Goal: Task Accomplishment & Management: Use online tool/utility

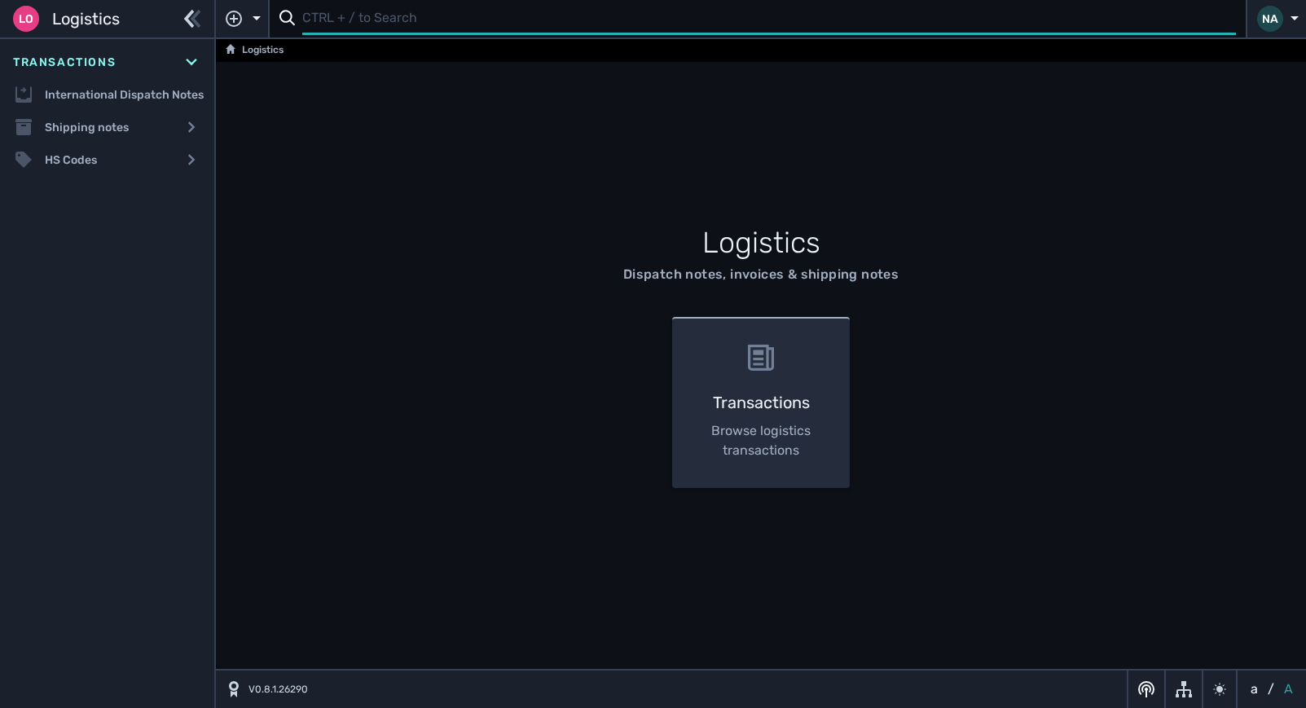
click at [389, 20] on input "text" at bounding box center [769, 19] width 934 height 32
type input "1109915"
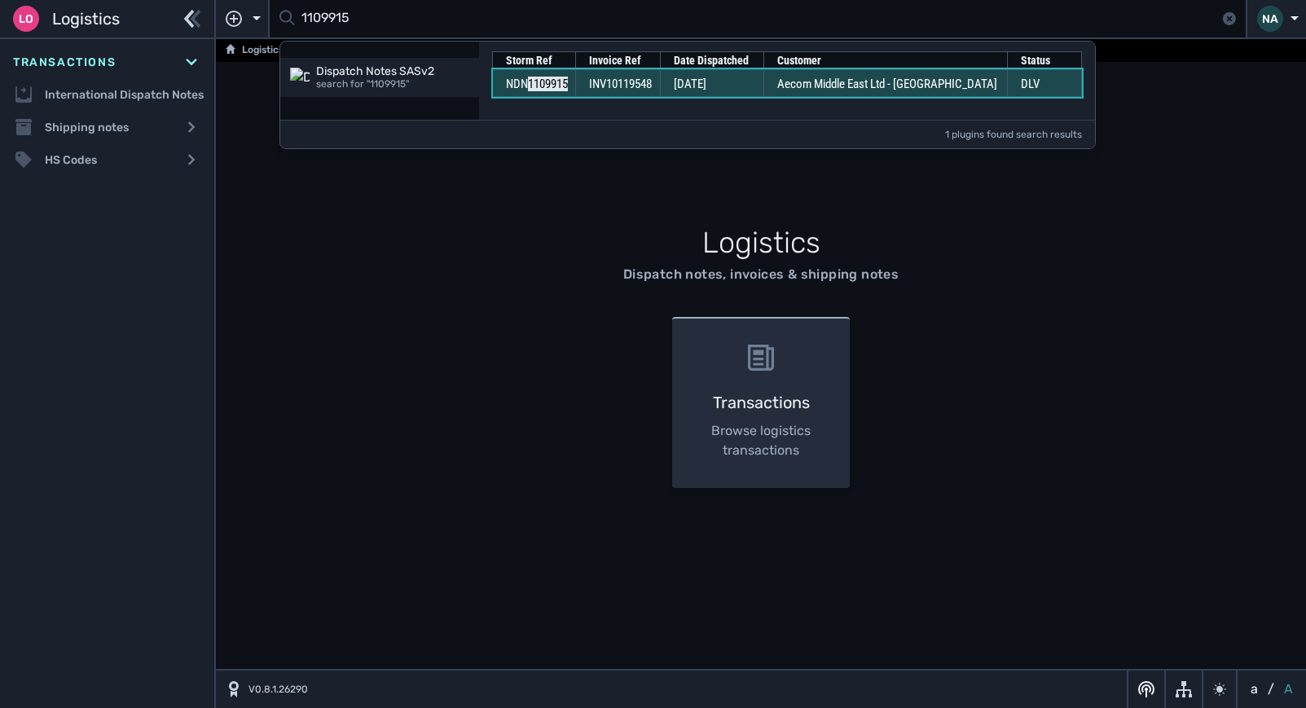
click at [685, 86] on td "07 Oct 2025" at bounding box center [711, 83] width 103 height 28
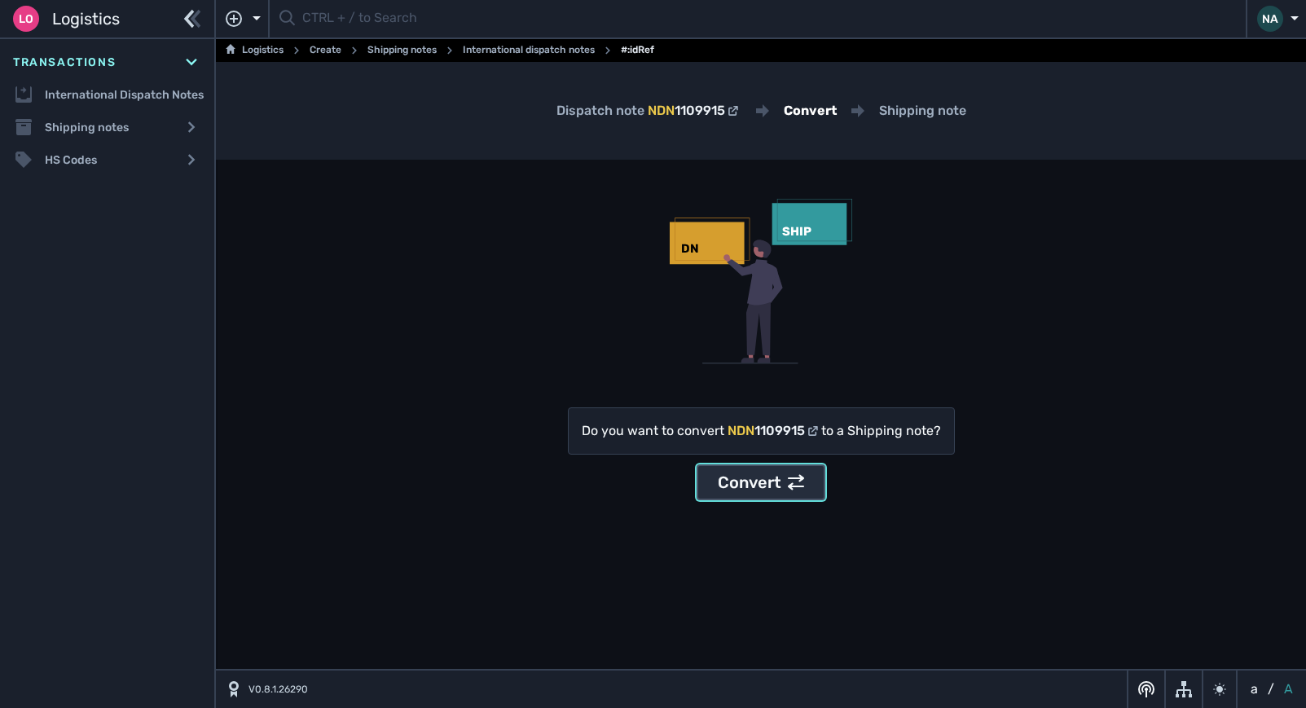
click at [763, 474] on div "Convert" at bounding box center [761, 482] width 86 height 24
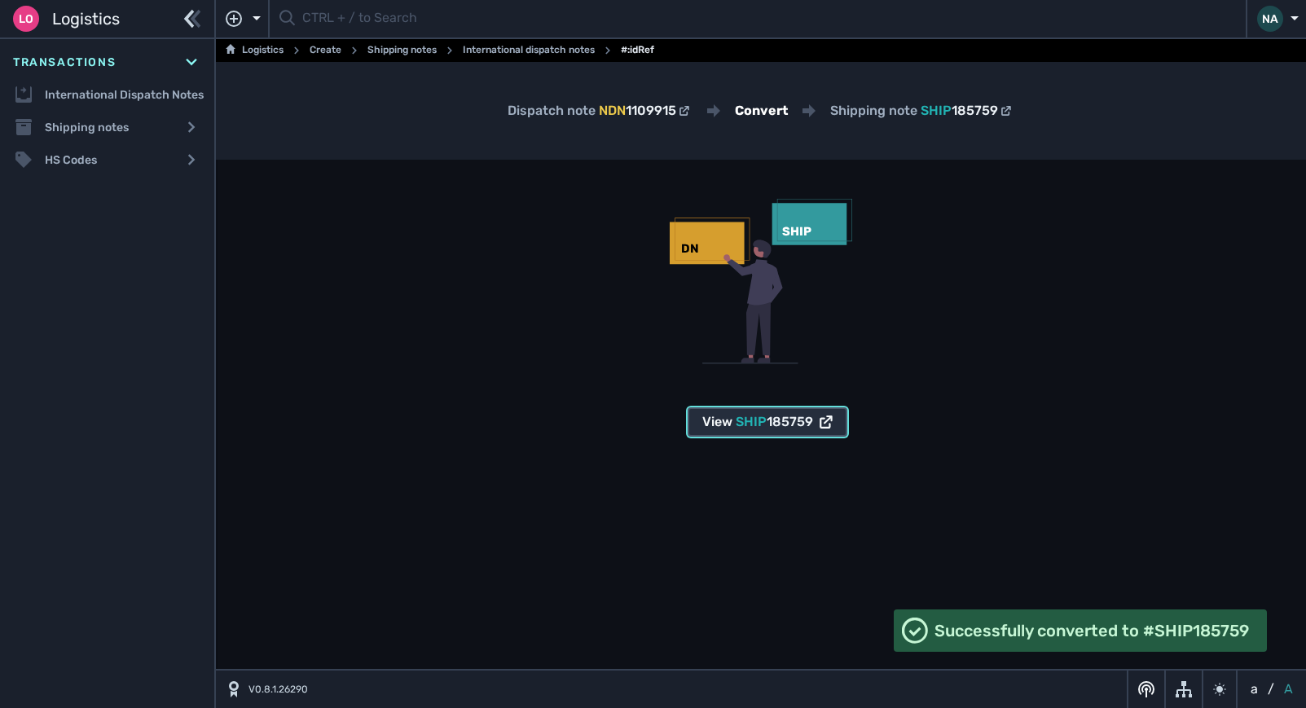
click at [761, 424] on span "SHIP" at bounding box center [751, 421] width 31 height 15
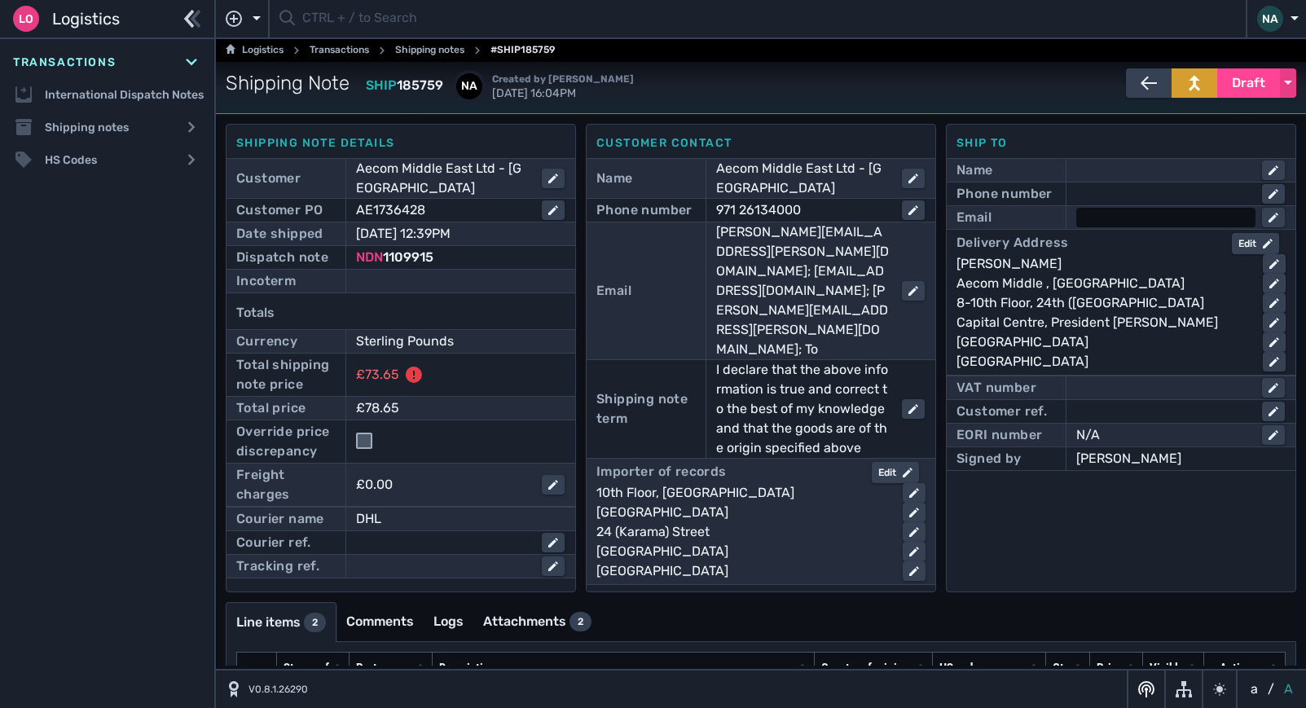
click at [1094, 213] on div at bounding box center [1165, 218] width 179 height 20
type input "[EMAIL_ADDRESS][DOMAIN_NAME]"
click at [1102, 191] on div at bounding box center [1165, 194] width 179 height 20
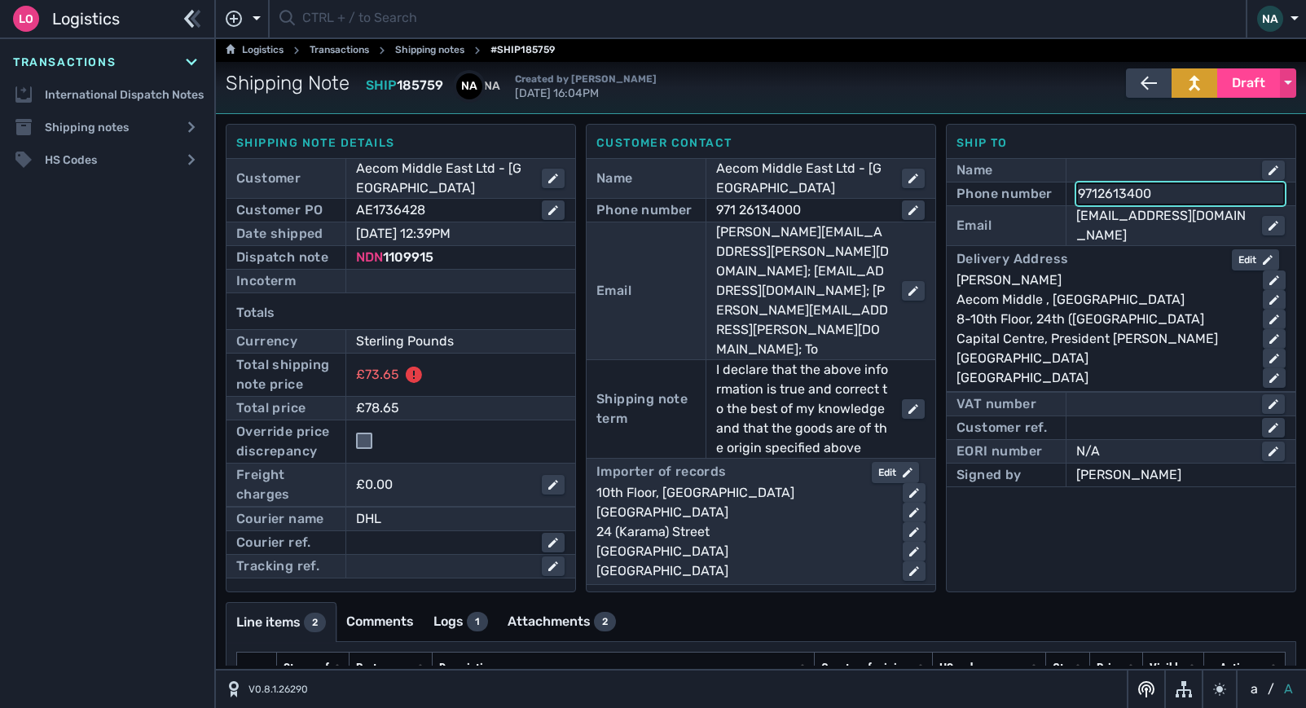
type input "97126134000"
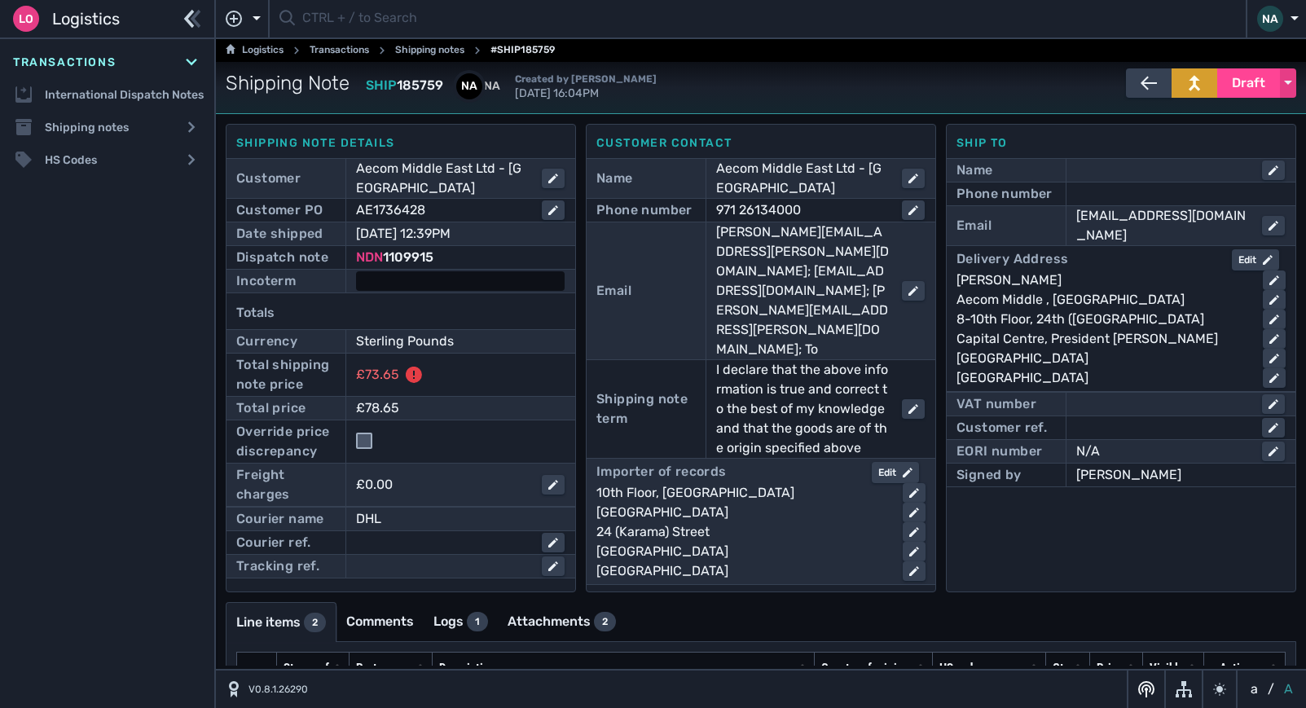
click at [481, 280] on div at bounding box center [460, 281] width 209 height 20
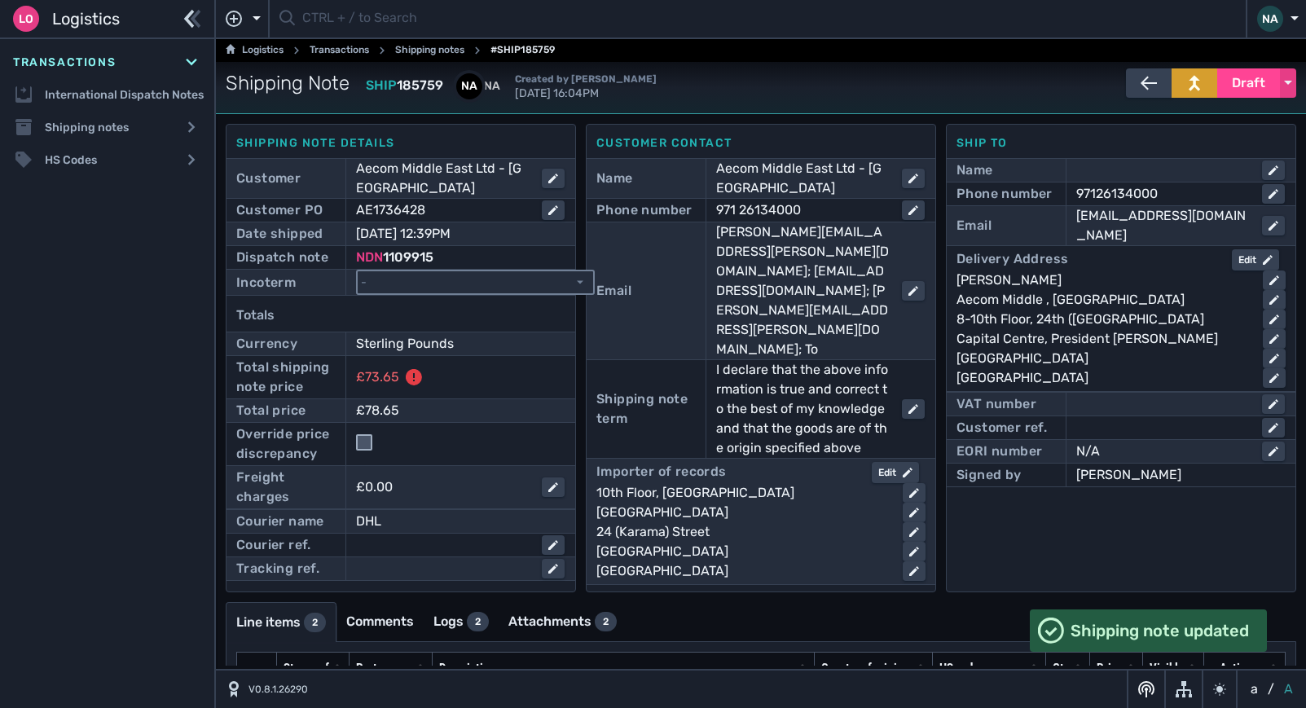
click at [485, 288] on select "- Ex Works - EXW Free Carrier - FCA Carriage Paid To - CPT Carriage Insurance P…" at bounding box center [475, 282] width 235 height 22
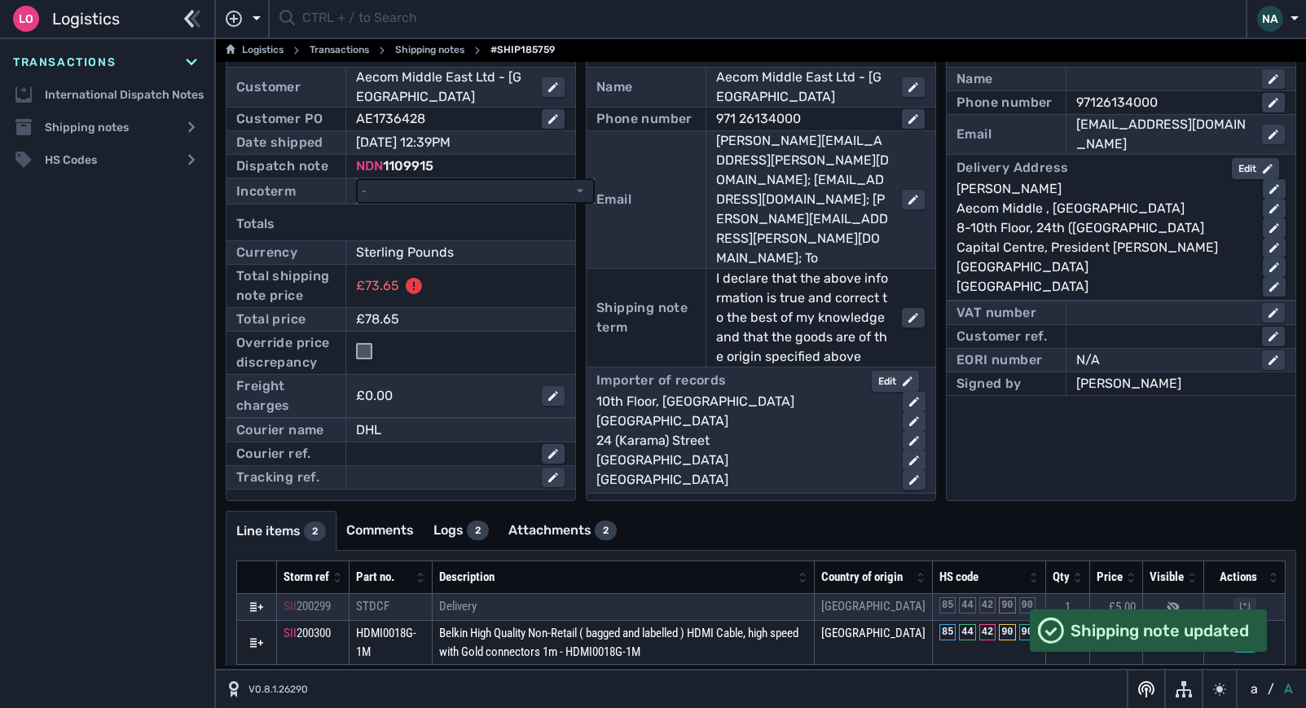
scroll to position [43, 0]
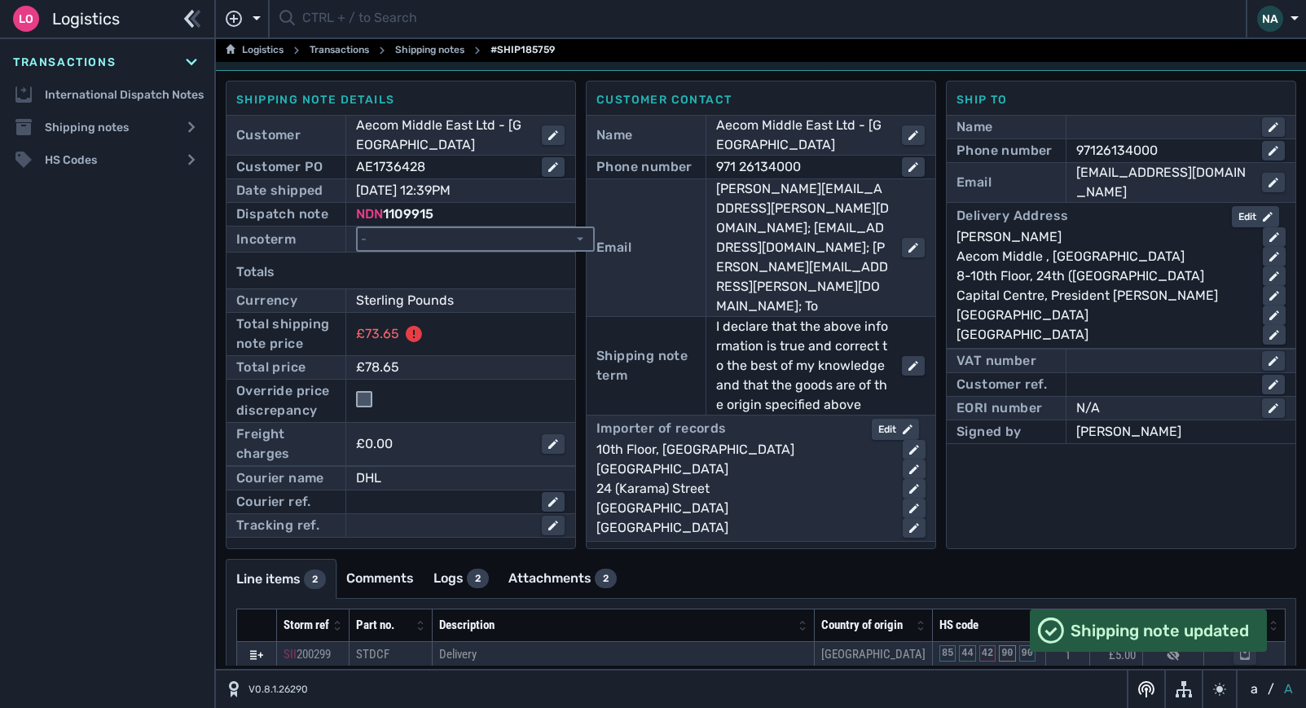
click at [453, 238] on select "- Ex Works - EXW Free Carrier - FCA Carriage Paid To - CPT Carriage Insurance P…" at bounding box center [475, 239] width 235 height 22
select select "[object Object]"
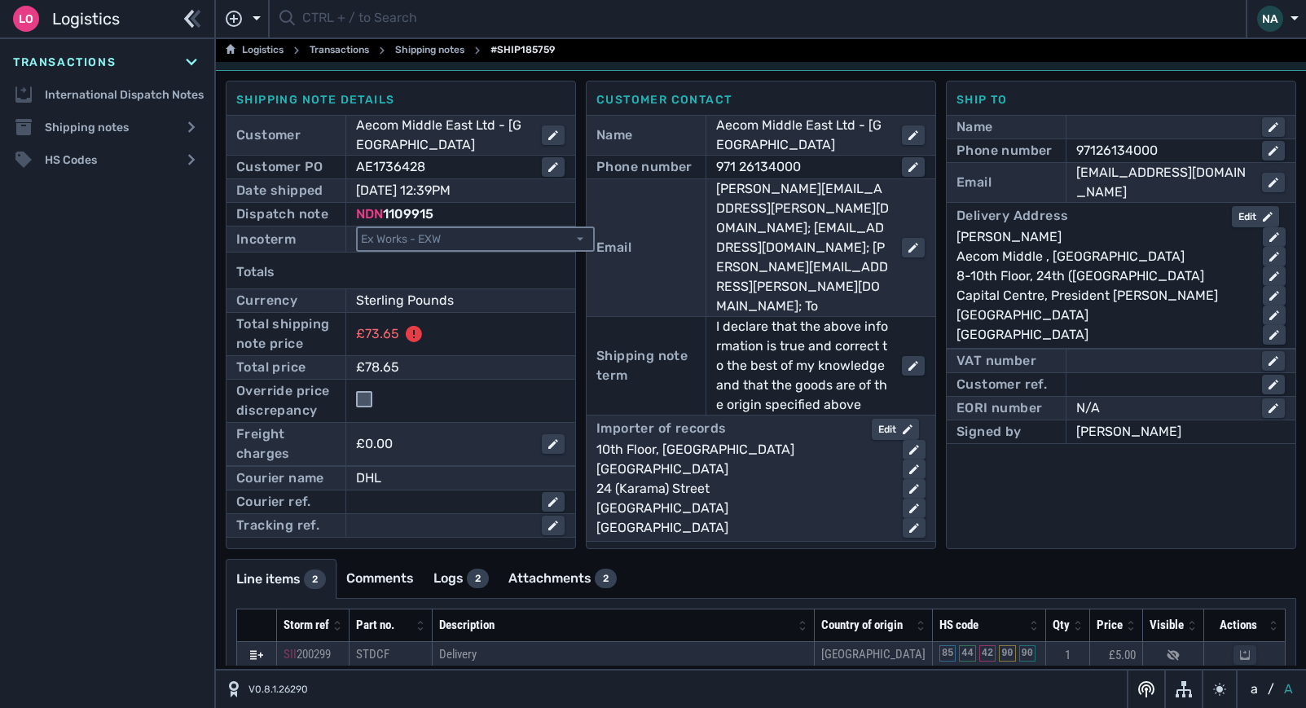
click at [358, 228] on select "- Ex Works - EXW Free Carrier - FCA Carriage Paid To - CPT Carriage Insurance P…" at bounding box center [475, 239] width 235 height 22
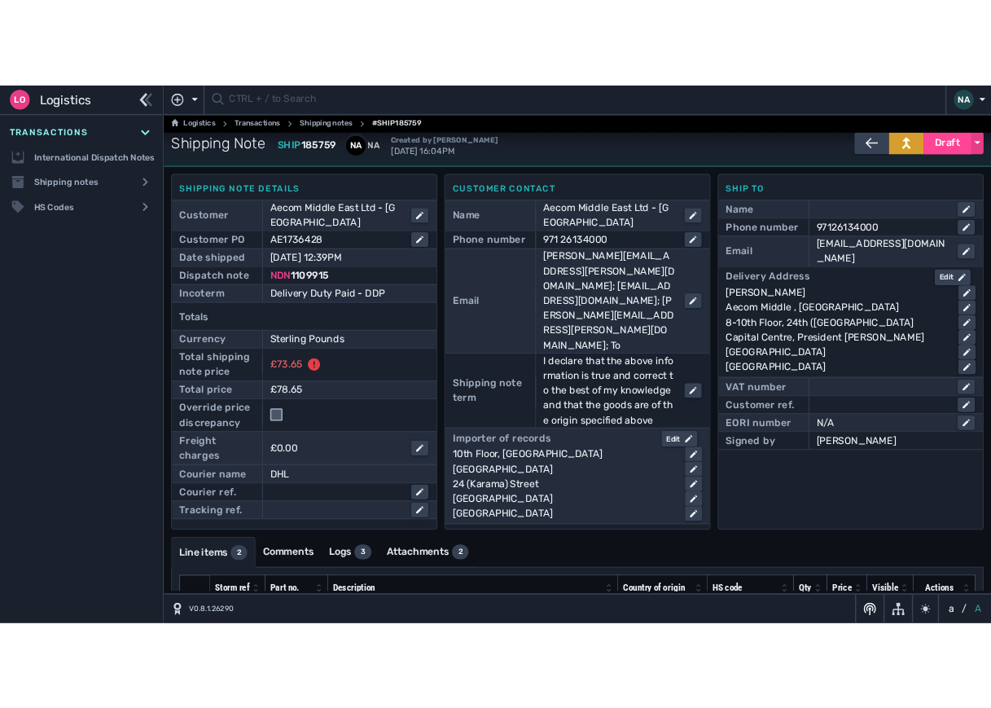
scroll to position [0, 0]
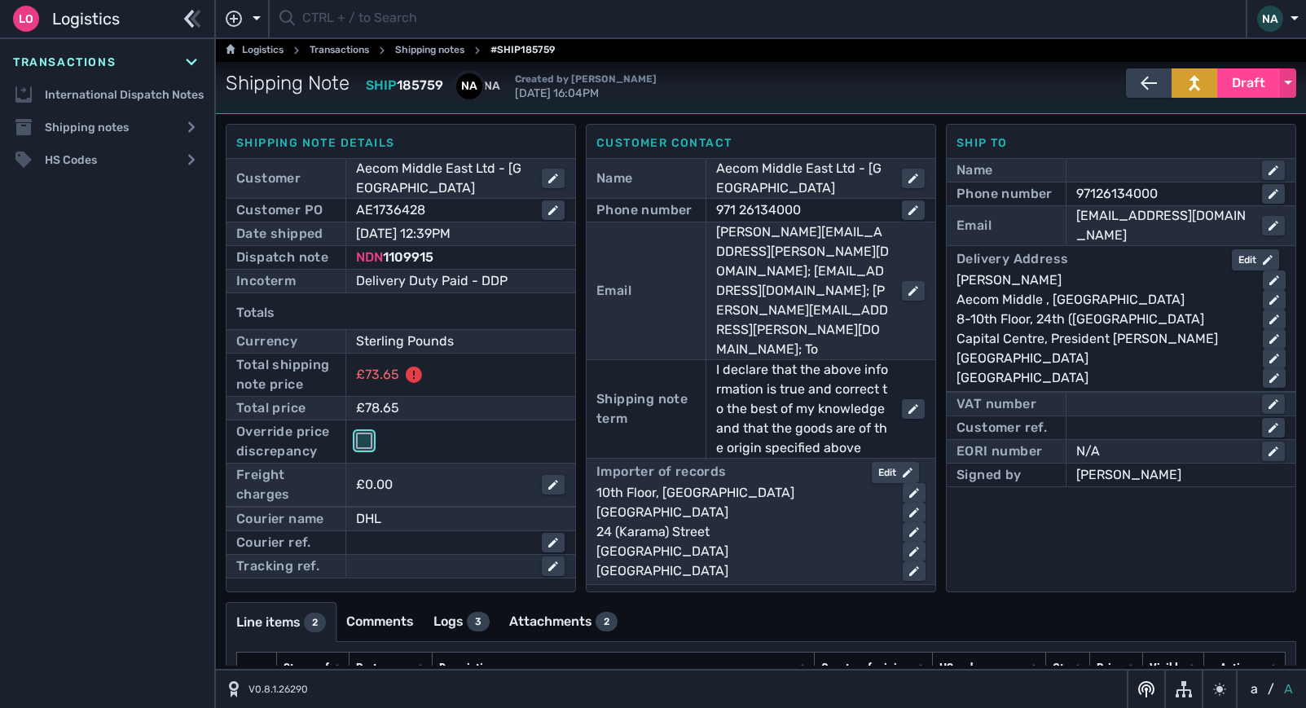
click at [367, 437] on input "checkbox" at bounding box center [364, 441] width 16 height 16
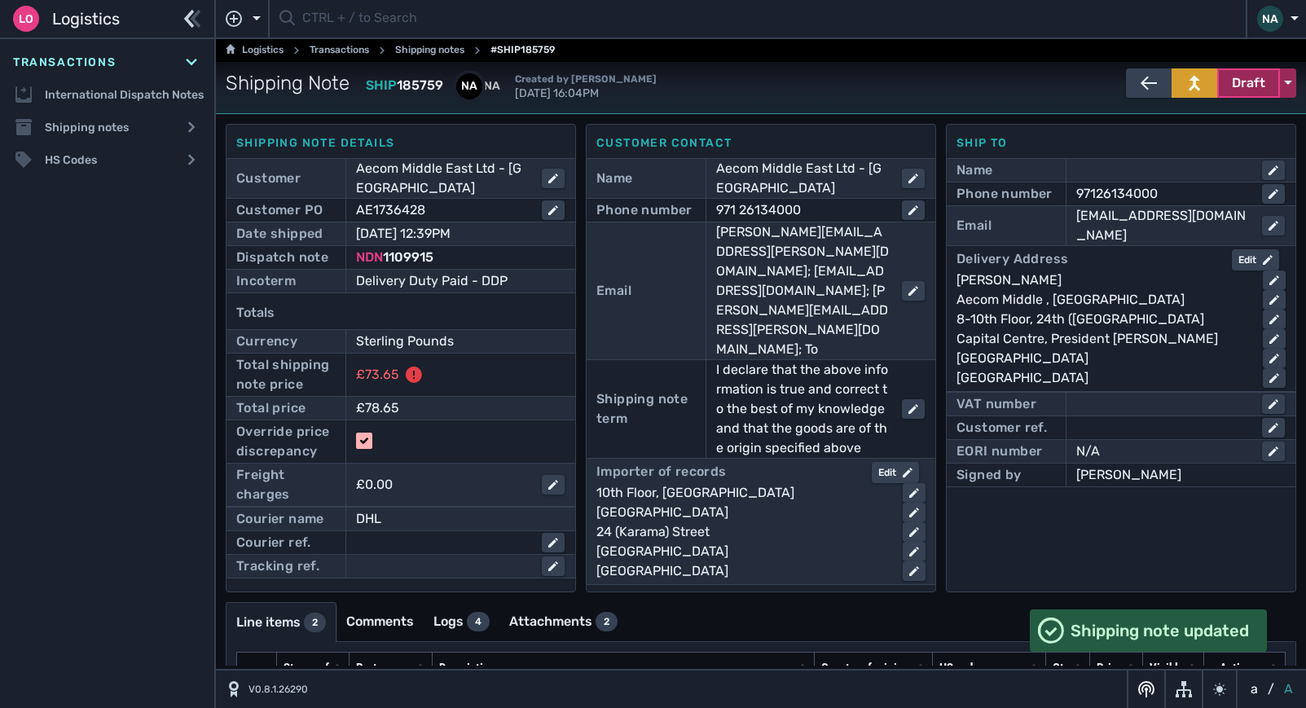
click at [1241, 81] on span "Draft" at bounding box center [1248, 83] width 33 height 20
click at [1177, 117] on div "Dispatched" at bounding box center [1218, 117] width 155 height 33
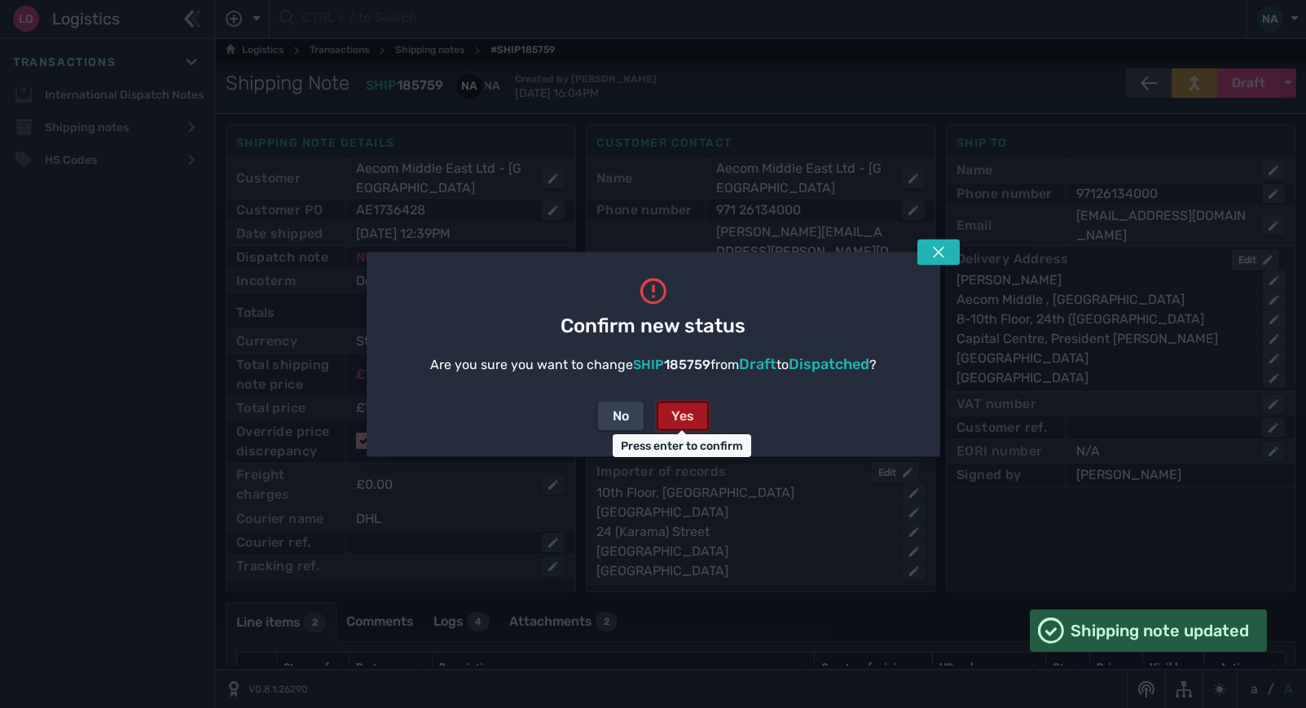
click at [682, 410] on div "Yes" at bounding box center [682, 416] width 23 height 20
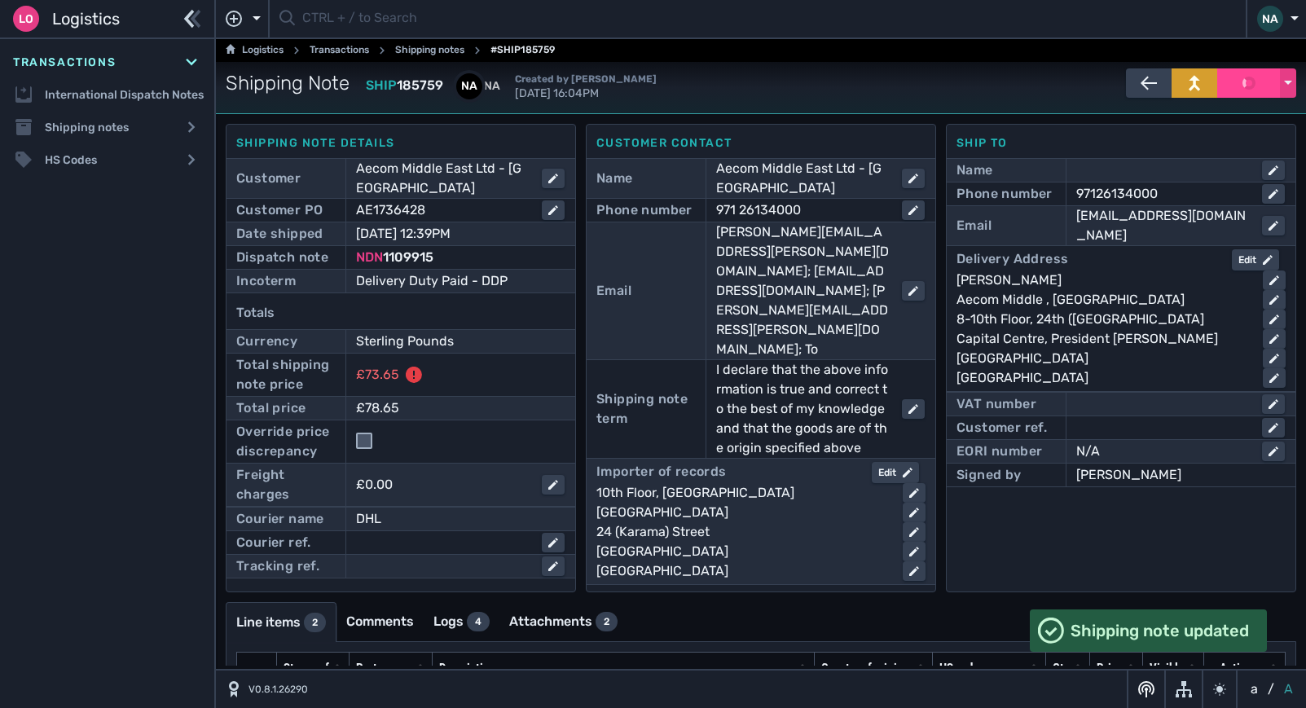
checkbox input "false"
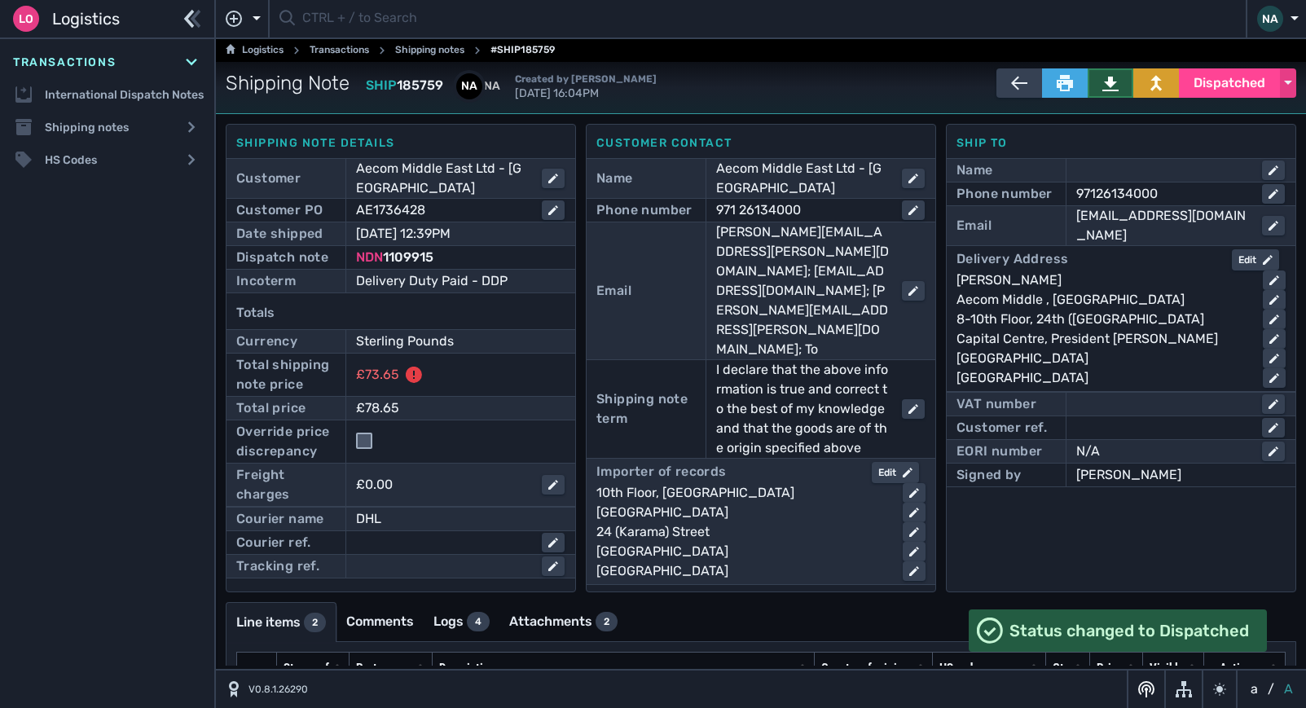
click at [1102, 80] on icon at bounding box center [1110, 83] width 16 height 16
